Goal: Find specific page/section: Find specific page/section

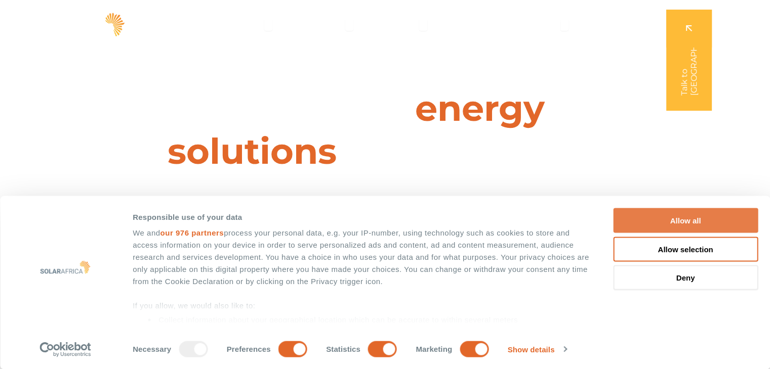
click at [702, 225] on button "Allow all" at bounding box center [685, 220] width 145 height 25
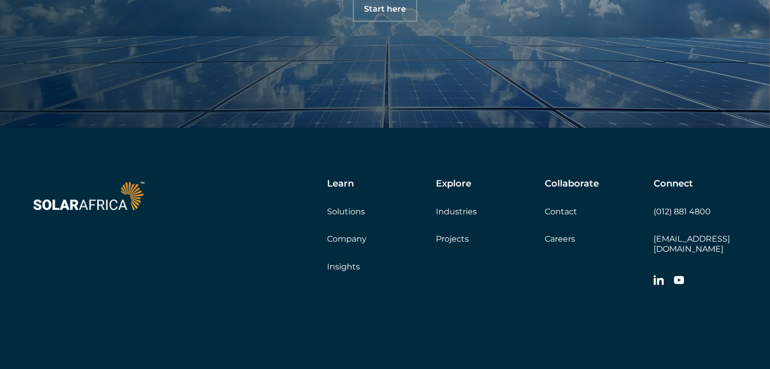
scroll to position [3464, 0]
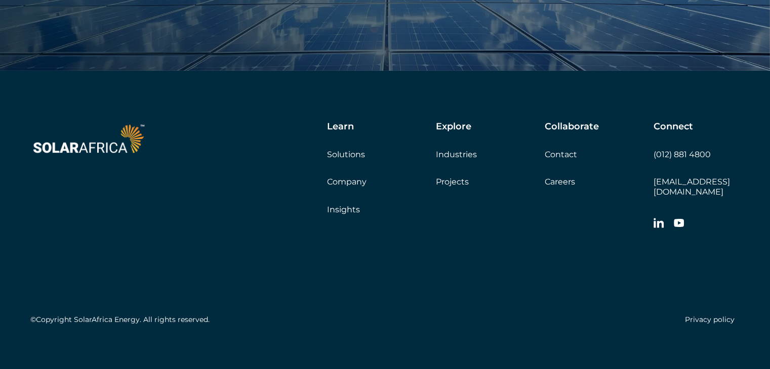
click at [558, 183] on link "Careers" at bounding box center [559, 182] width 30 height 10
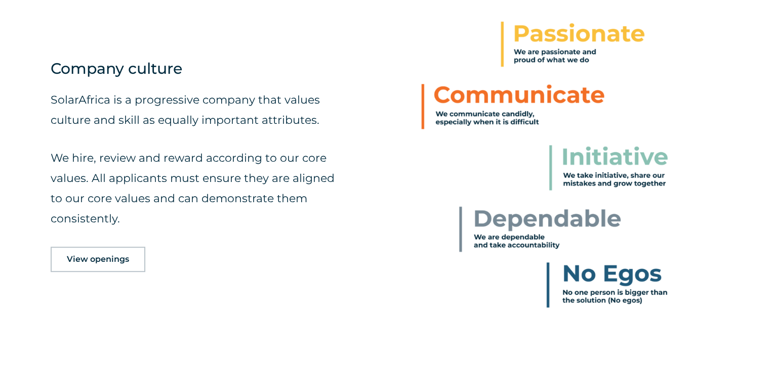
scroll to position [557, 0]
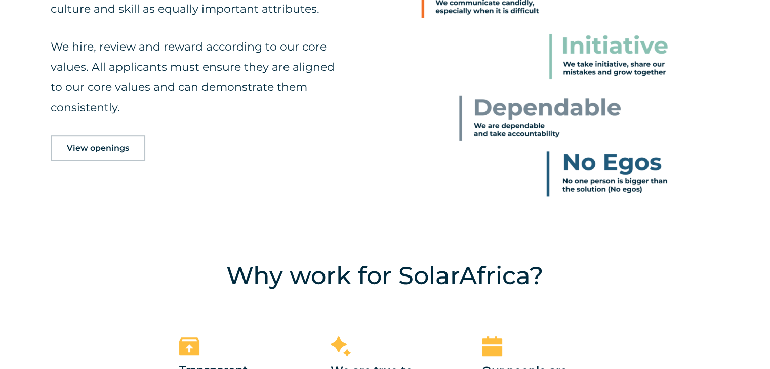
click at [70, 147] on span "View openings" at bounding box center [98, 148] width 62 height 8
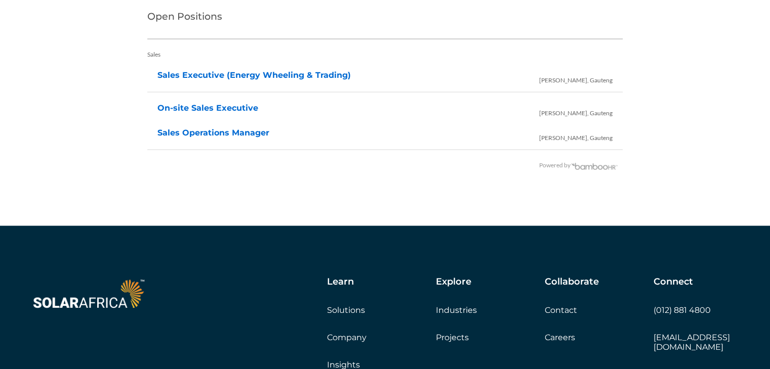
scroll to position [2214, 0]
